Goal: Transaction & Acquisition: Obtain resource

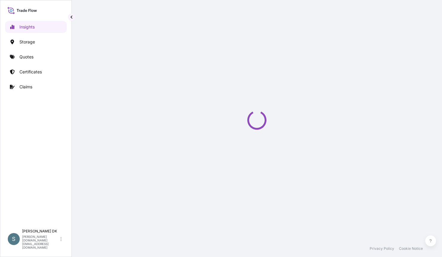
select select "2025"
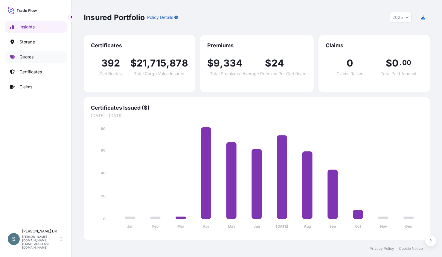
click at [33, 57] on p "Quotes" at bounding box center [26, 57] width 14 height 6
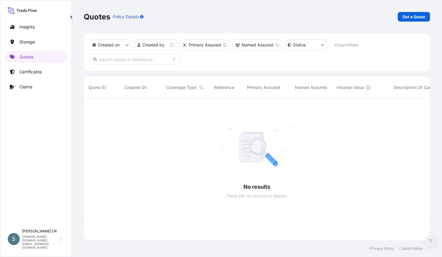
scroll to position [141, 342]
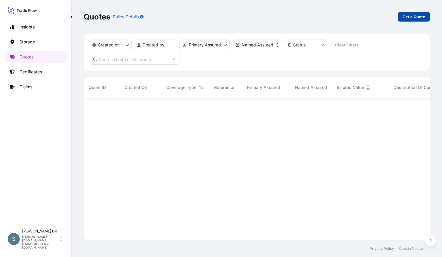
click at [407, 21] on link "Get a Quote" at bounding box center [414, 17] width 32 height 10
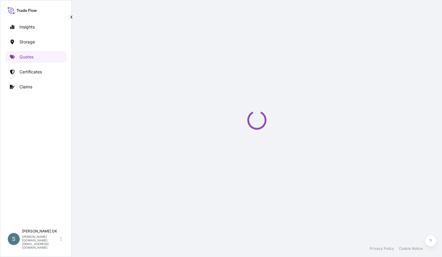
select select "Water"
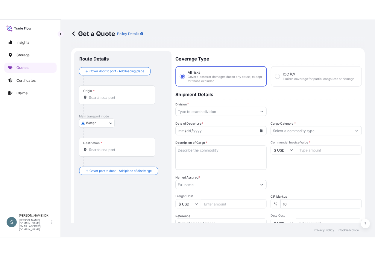
scroll to position [10, 0]
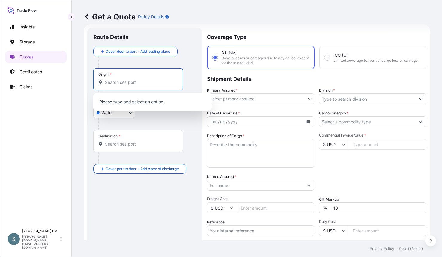
click at [115, 83] on input "Origin *" at bounding box center [140, 82] width 71 height 6
paste input "DKAAR"
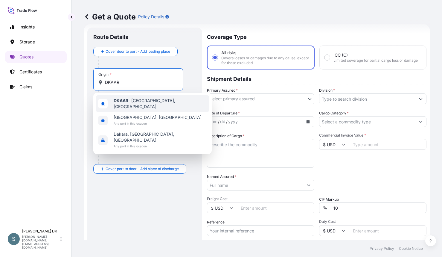
click at [139, 101] on span "DKAAR - [GEOGRAPHIC_DATA], [GEOGRAPHIC_DATA]" at bounding box center [160, 104] width 93 height 12
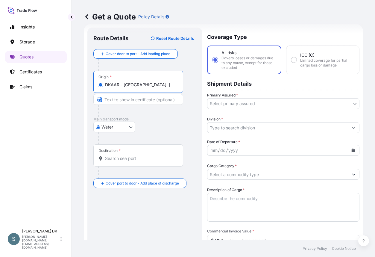
type input "DKAAR - [GEOGRAPHIC_DATA], [GEOGRAPHIC_DATA]"
click at [121, 154] on div "Destination *" at bounding box center [138, 155] width 90 height 22
click at [121, 155] on input "Destination *" at bounding box center [140, 158] width 71 height 6
paste input "PIRAEUS, [GEOGRAPHIC_DATA]"
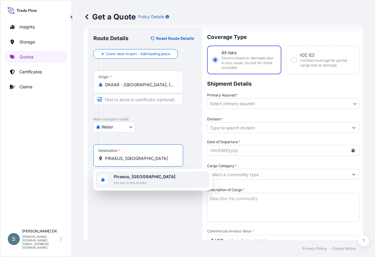
click at [145, 182] on span "Any port in this location" at bounding box center [145, 182] width 62 height 6
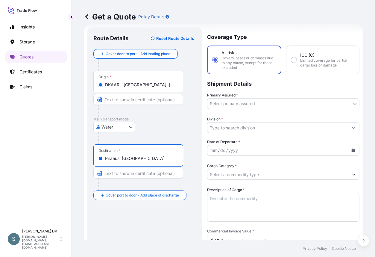
type input "Piraeus, [GEOGRAPHIC_DATA]"
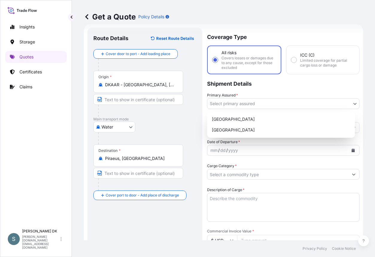
click at [253, 101] on body "1 option available. Insights Storage Quotes Certificates Claims S [PERSON_NAME]…" at bounding box center [187, 128] width 375 height 257
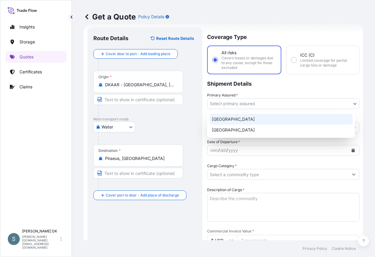
click at [240, 118] on div "[GEOGRAPHIC_DATA]" at bounding box center [280, 119] width 143 height 11
select select "31589"
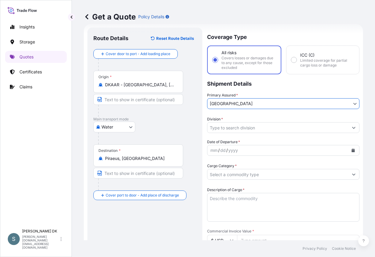
click at [252, 124] on input "Division *" at bounding box center [277, 127] width 141 height 11
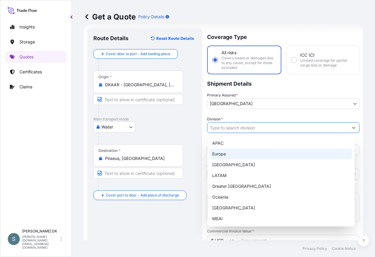
click at [226, 154] on div "Europe" at bounding box center [281, 153] width 142 height 11
type input "Europe"
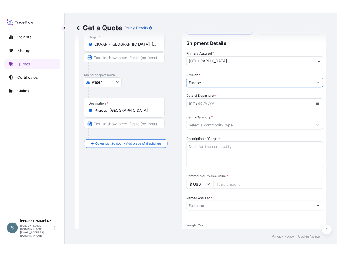
scroll to position [60, 0]
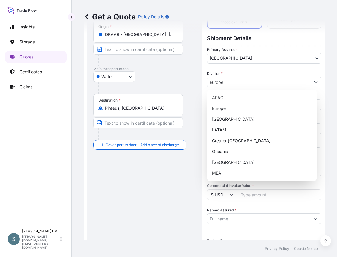
click at [124, 183] on div "Route Details Reset Route Details Cover door to port - Add loading place Place …" at bounding box center [144, 198] width 103 height 430
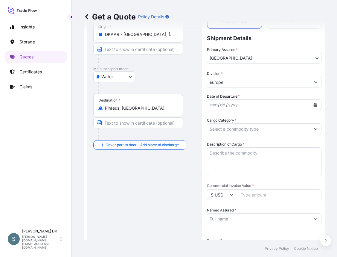
click at [314, 106] on icon "Calendar" at bounding box center [315, 105] width 3 height 4
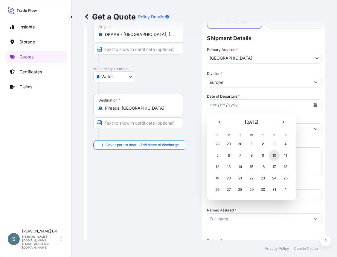
click at [275, 155] on div "10" at bounding box center [274, 155] width 11 height 11
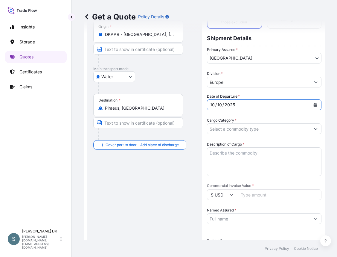
click at [173, 185] on div "Route Details Reset Route Details Cover door to port - Add loading place Place …" at bounding box center [144, 198] width 103 height 430
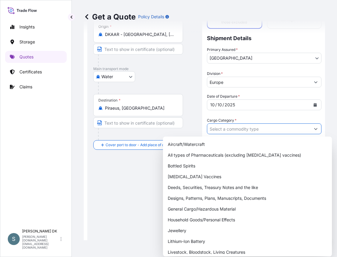
click at [240, 127] on input "Cargo Category *" at bounding box center [258, 128] width 103 height 11
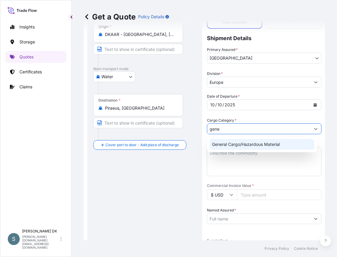
click at [239, 141] on div "General Cargo/Hazardous Material" at bounding box center [262, 144] width 105 height 11
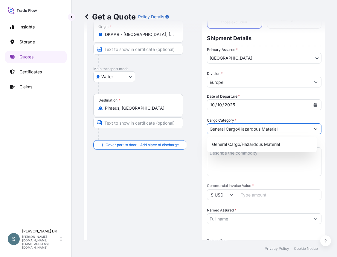
type input "General Cargo/Hazardous Material"
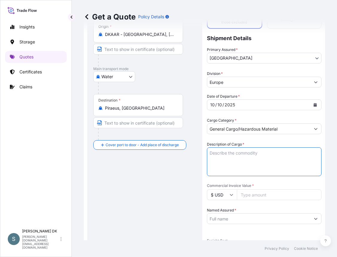
click at [237, 157] on textarea "Description of Cargo *" at bounding box center [264, 161] width 115 height 29
click at [228, 154] on textarea "Description of Cargo *" at bounding box center [264, 161] width 115 height 29
paste textarea "SANAL P®, [MEDICAL_DATA], PHARMACEUTICAL QUALITY"
click at [209, 159] on textarea "SANAL P®, [MEDICAL_DATA], PHARMACEUTICAL QUALITY" at bounding box center [264, 161] width 115 height 29
click at [210, 153] on textarea "SANAL P®, [MEDICAL_DATA], PHARMACEUTICAL QUALITY" at bounding box center [264, 161] width 115 height 29
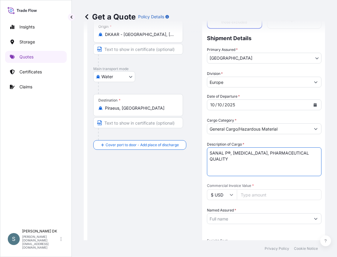
click at [210, 152] on textarea "SANAL P®, [MEDICAL_DATA], PHARMACEUTICAL QUALITY" at bounding box center [264, 161] width 115 height 29
click at [211, 152] on textarea "SANAL P®, [MEDICAL_DATA], PHARMACEUTICAL QUALITY" at bounding box center [264, 161] width 115 height 29
type textarea "SANAL P®, [MEDICAL_DATA], PHARMACEUTICAL QUALITY"
click at [172, 169] on div "Route Details Reset Route Details Cover door to port - Add loading place Place …" at bounding box center [144, 198] width 103 height 430
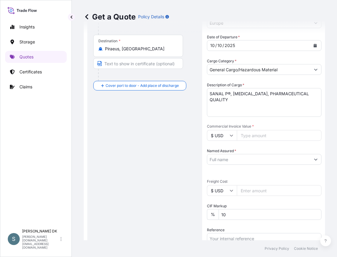
scroll to position [120, 0]
click at [232, 136] on icon at bounding box center [232, 135] width 4 height 4
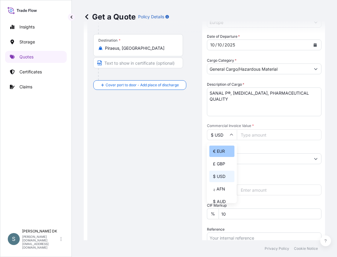
click at [219, 149] on div "€ EUR" at bounding box center [221, 150] width 25 height 11
type input "€ EUR"
click at [253, 134] on input "Commercial Invoice Value *" at bounding box center [279, 134] width 85 height 11
click at [251, 135] on input "705600" at bounding box center [279, 134] width 85 height 11
type input "7056.00"
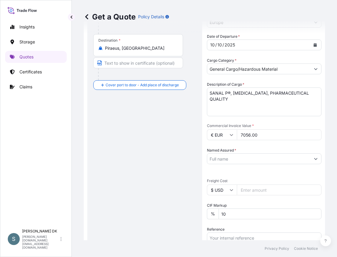
click at [243, 159] on input "Named Assured *" at bounding box center [258, 158] width 103 height 11
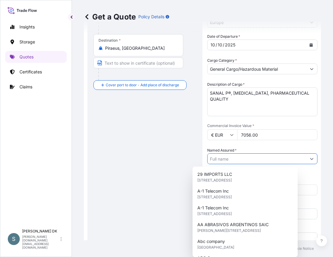
click at [251, 157] on div "Named Assured *" at bounding box center [262, 155] width 110 height 17
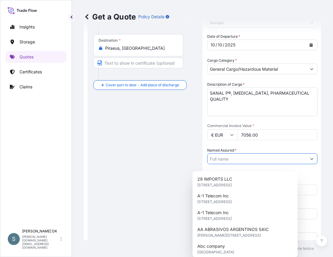
click at [251, 157] on div "Named Assured *" at bounding box center [262, 155] width 110 height 17
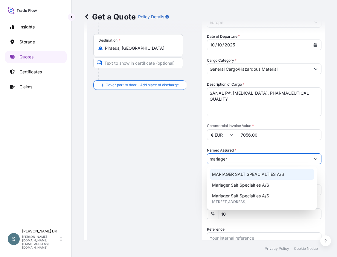
click at [252, 174] on span "MARIAGER SALT SPEACIALTIES A/S" at bounding box center [248, 174] width 72 height 6
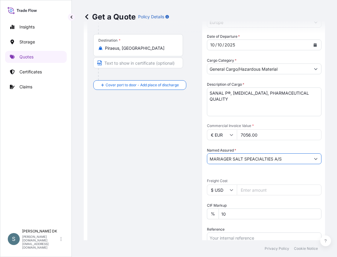
type input "MARIAGER SALT SPEACIALTIES A/S"
click at [173, 183] on div "Route Details Reset Route Details Cover door to port - Add loading place Place …" at bounding box center [144, 138] width 103 height 430
click at [243, 187] on input "Freight Cost" at bounding box center [279, 189] width 85 height 11
paste input "529.43"
type input "529.43"
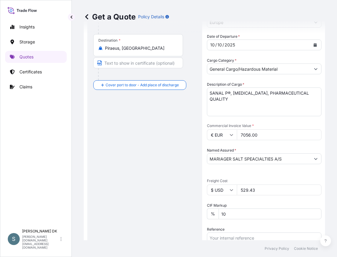
click at [229, 190] on div "$ USD" at bounding box center [222, 189] width 30 height 11
click at [216, 208] on div "€ EUR" at bounding box center [221, 205] width 25 height 11
type input "€ EUR"
click at [165, 202] on div "Route Details Reset Route Details Cover door to port - Add loading place Place …" at bounding box center [144, 138] width 103 height 430
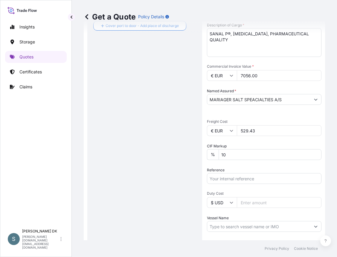
scroll to position [179, 0]
click at [234, 180] on input "Reference" at bounding box center [264, 177] width 115 height 11
paste input "DK1001021072 2517550"
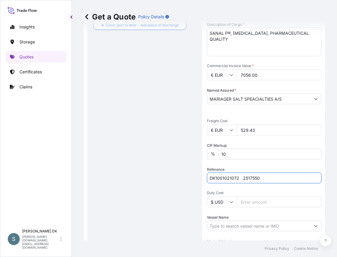
click at [243, 180] on input "DK1001021072 2517550" at bounding box center [264, 177] width 115 height 11
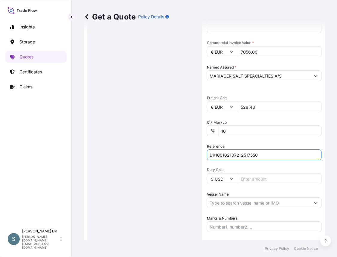
scroll to position [243, 0]
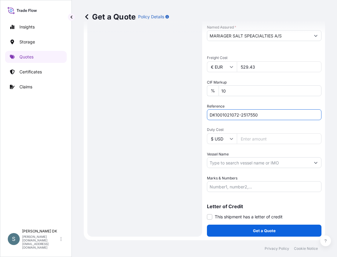
type input "DK1001021072-2517550"
click at [141, 172] on div "Route Details Reset Route Details Cover door to port - Add loading place Place …" at bounding box center [144, 15] width 103 height 430
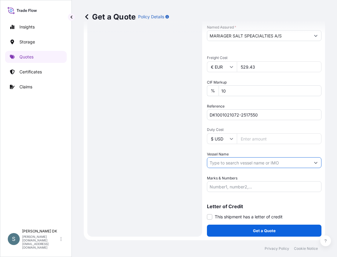
click at [252, 161] on input "Vessel Name" at bounding box center [258, 162] width 103 height 11
paste input "TBN DK"
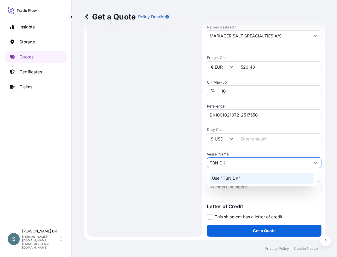
click at [242, 179] on div "Use "TBN DK"" at bounding box center [262, 178] width 105 height 11
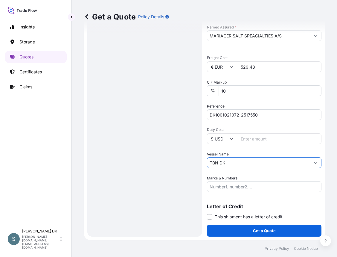
type input "TBN DK"
click at [159, 165] on div "Route Details Reset Route Details Cover door to port - Add loading place Place …" at bounding box center [144, 15] width 103 height 430
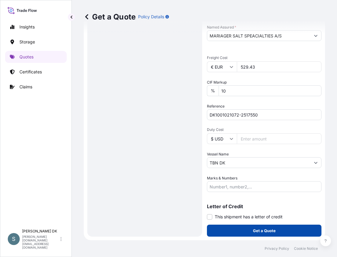
click at [270, 233] on p "Get a Quote" at bounding box center [264, 230] width 23 height 6
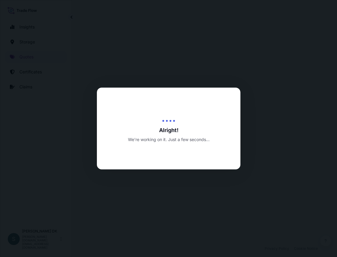
select select "Water"
select select "31589"
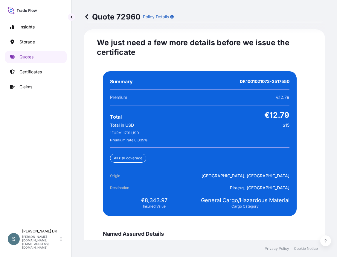
scroll to position [1424, 0]
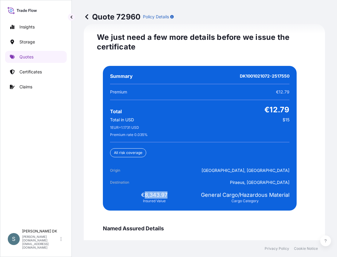
drag, startPoint x: 141, startPoint y: 194, endPoint x: 169, endPoint y: 196, distance: 27.6
click at [169, 196] on div "€8,343.97 Insured Value" at bounding box center [154, 197] width 89 height 12
copy span "8,343.97"
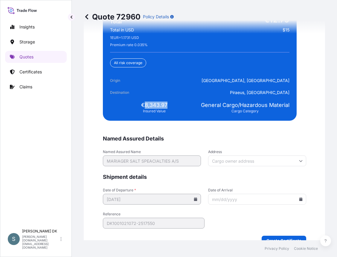
scroll to position [1527, 0]
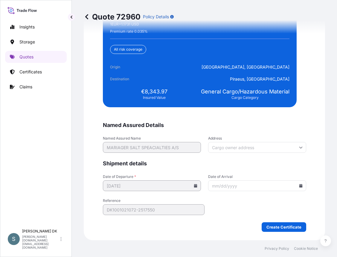
drag, startPoint x: 226, startPoint y: 214, endPoint x: 243, endPoint y: 200, distance: 22.1
click at [226, 214] on form "Named Assured Details Named Assured Name MARIAGER SALT SPEACIALTIES A/S Address…" at bounding box center [204, 176] width 203 height 110
click at [298, 183] on input "Date of Arrival" at bounding box center [257, 185] width 98 height 11
click at [299, 184] on icon at bounding box center [300, 186] width 3 height 4
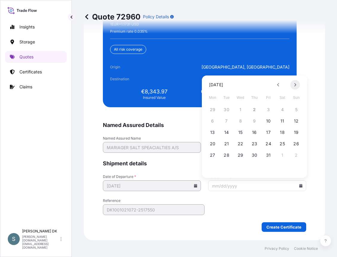
click at [297, 86] on button at bounding box center [295, 85] width 10 height 10
click at [281, 110] on button "1" at bounding box center [283, 110] width 10 height 10
type input "[DATE]"
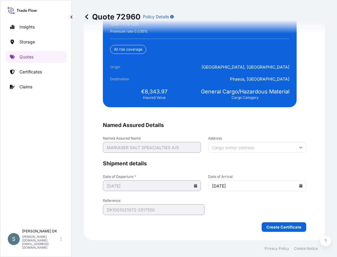
click at [222, 214] on form "Named Assured Details Named Assured Name MARIAGER SALT SPEACIALTIES A/S Address…" at bounding box center [204, 176] width 203 height 110
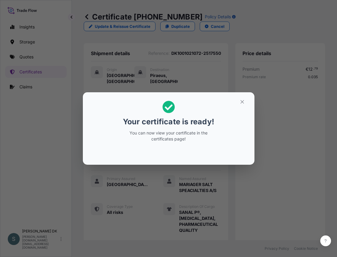
click at [46, 177] on div "Your certificate is ready! You can now view your certificate in the certificate…" at bounding box center [168, 128] width 337 height 257
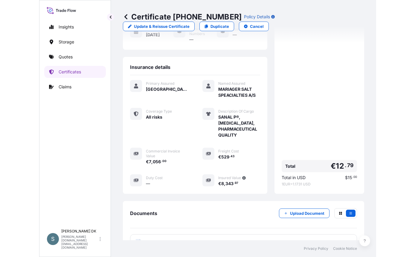
scroll to position [155, 0]
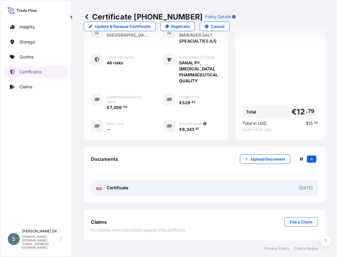
click at [173, 187] on link "PDF Certificate [DATE]" at bounding box center [204, 188] width 227 height 16
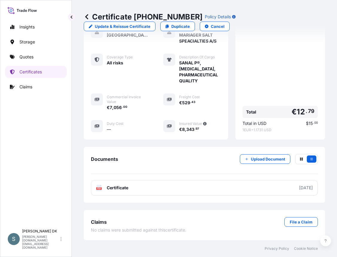
click at [39, 119] on div "Insights Storage Quotes Certificates Claims" at bounding box center [36, 121] width 62 height 210
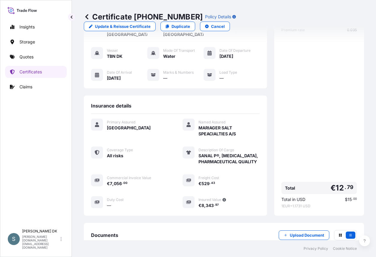
scroll to position [0, 0]
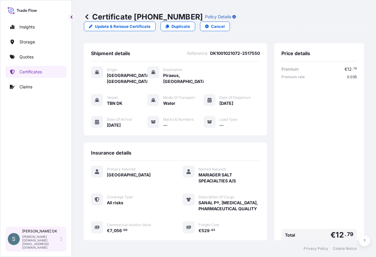
click at [60, 241] on icon at bounding box center [60, 238] width 1 height 5
